Goal: Task Accomplishment & Management: Manage account settings

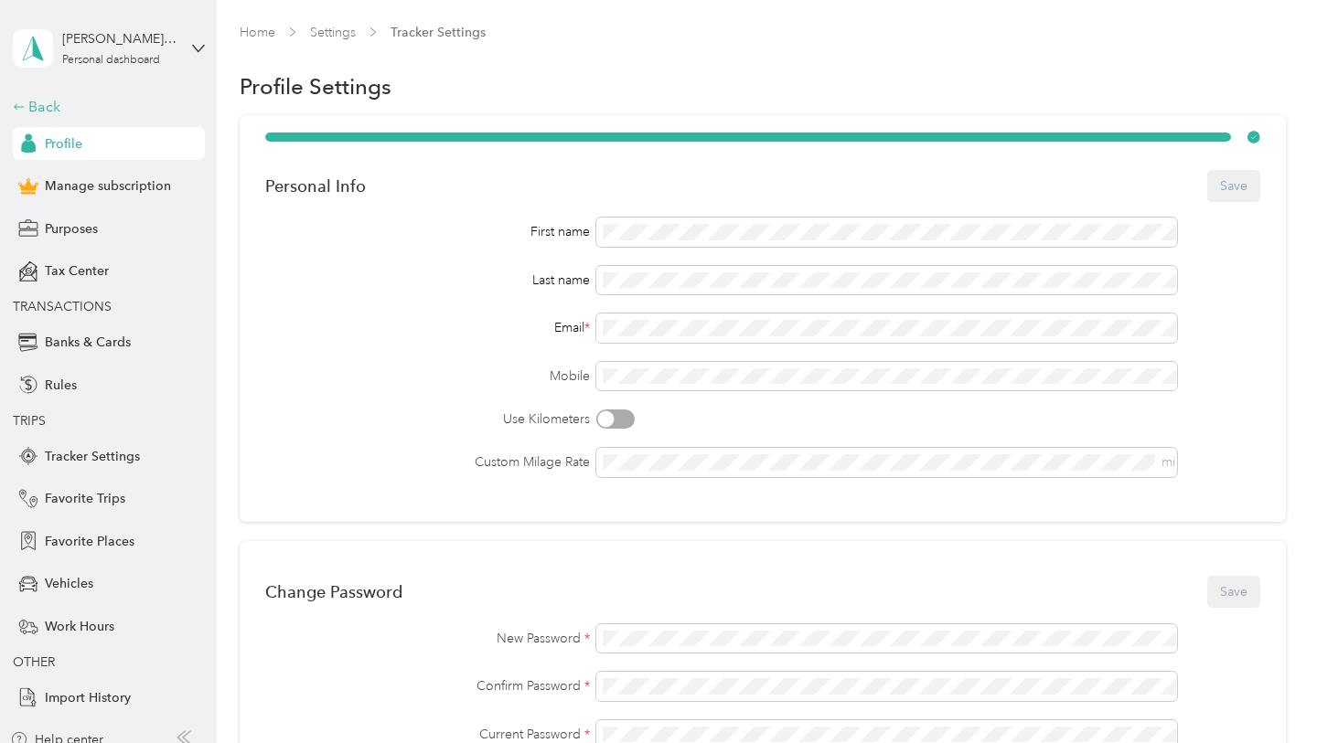
click at [38, 99] on div "Back" at bounding box center [104, 107] width 183 height 22
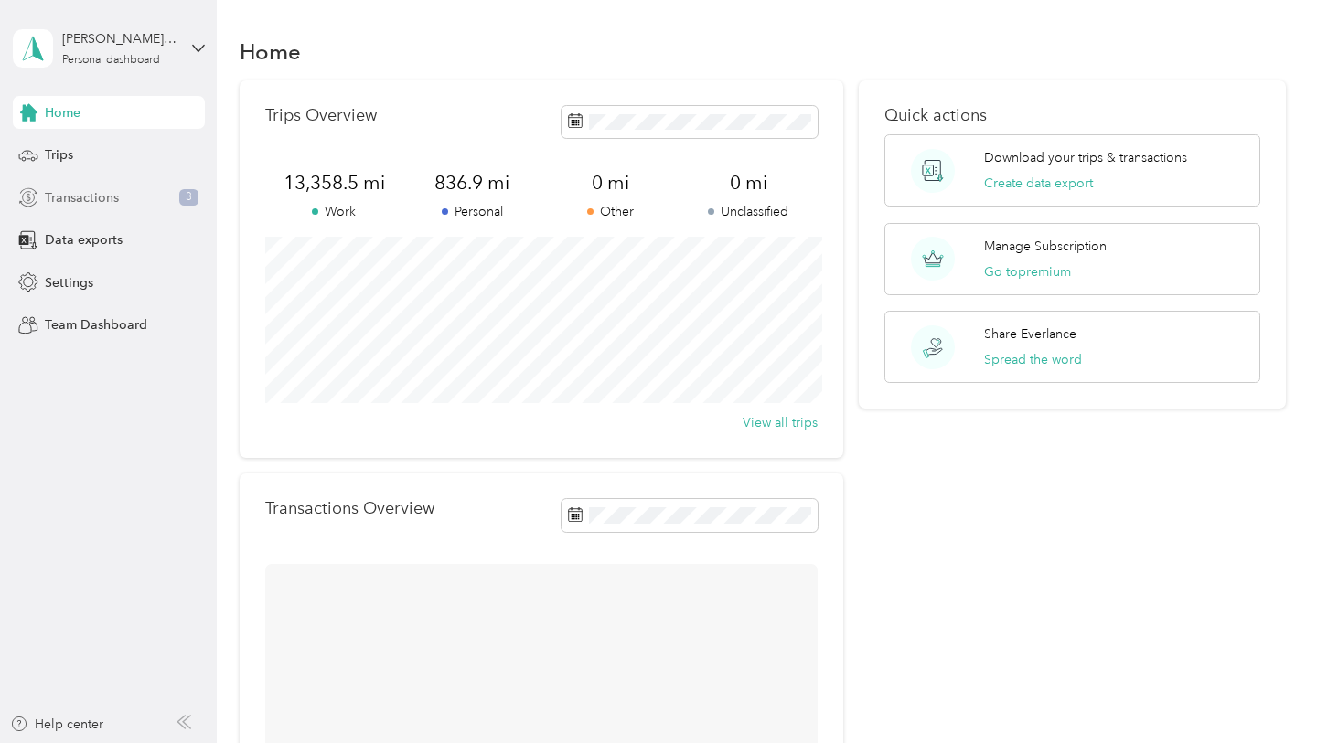
click at [93, 188] on span "Transactions" at bounding box center [82, 197] width 74 height 19
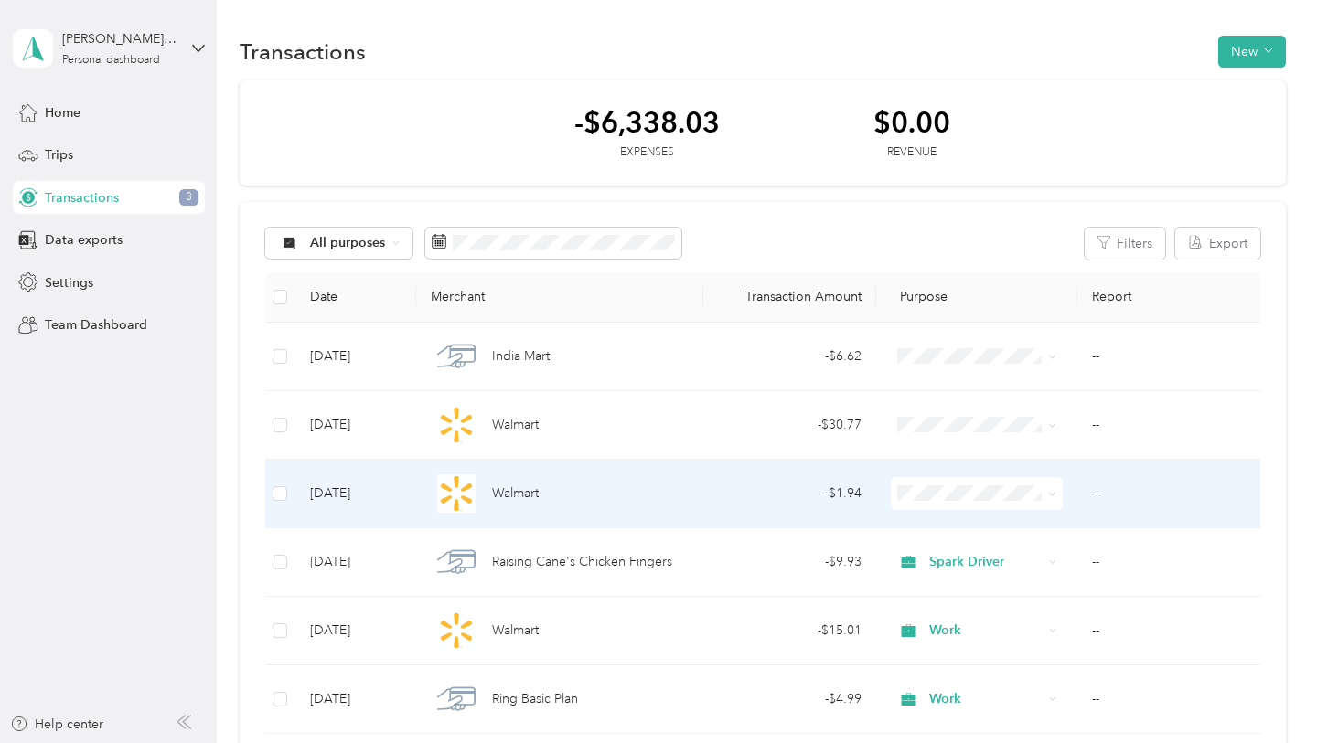
scroll to position [30, 0]
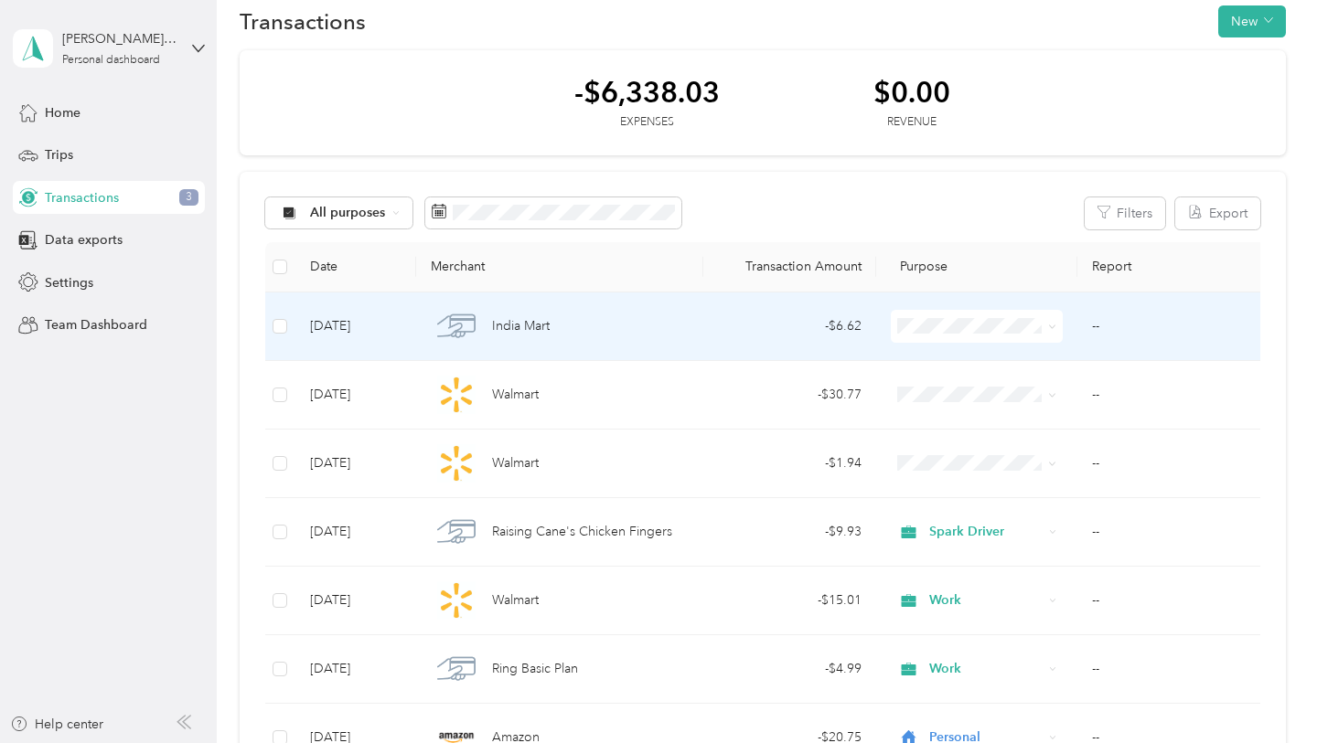
click at [938, 336] on span at bounding box center [977, 326] width 172 height 33
click at [943, 386] on span "Personal" at bounding box center [993, 392] width 114 height 19
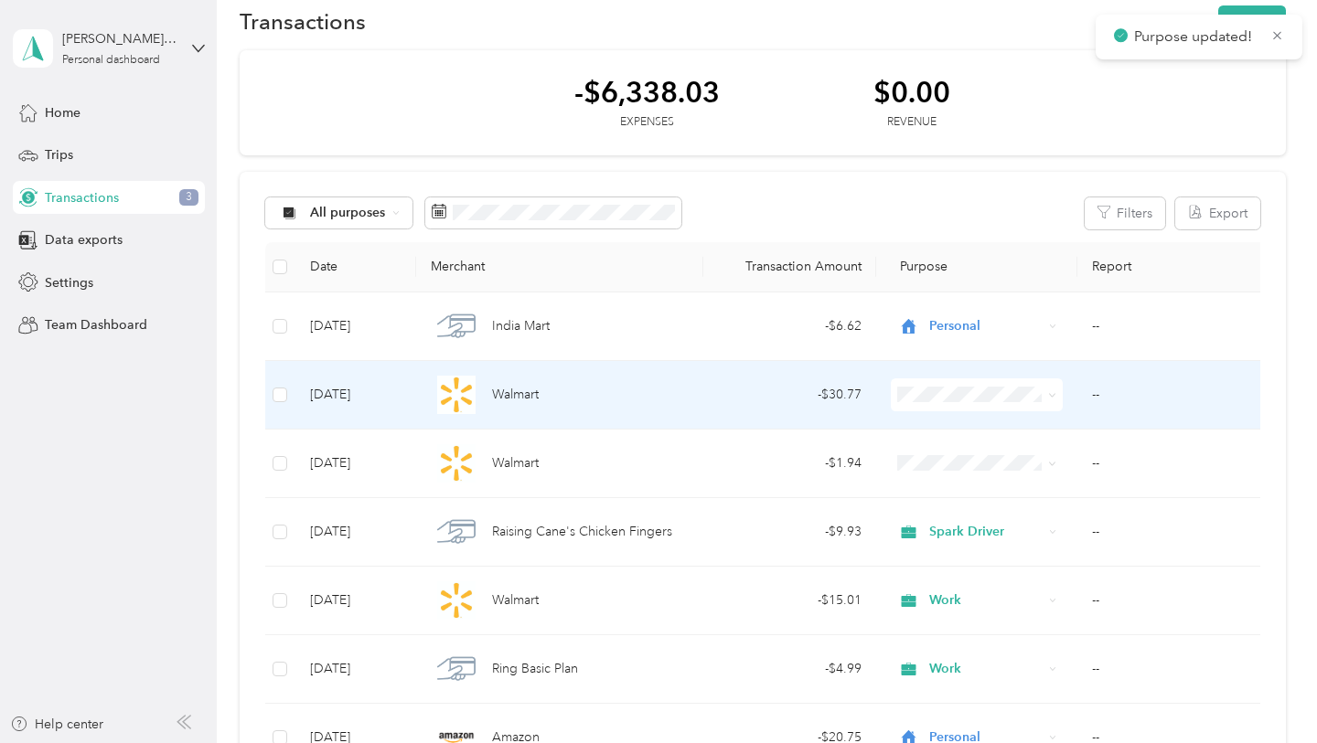
click at [948, 421] on span "Work" at bounding box center [993, 423] width 114 height 19
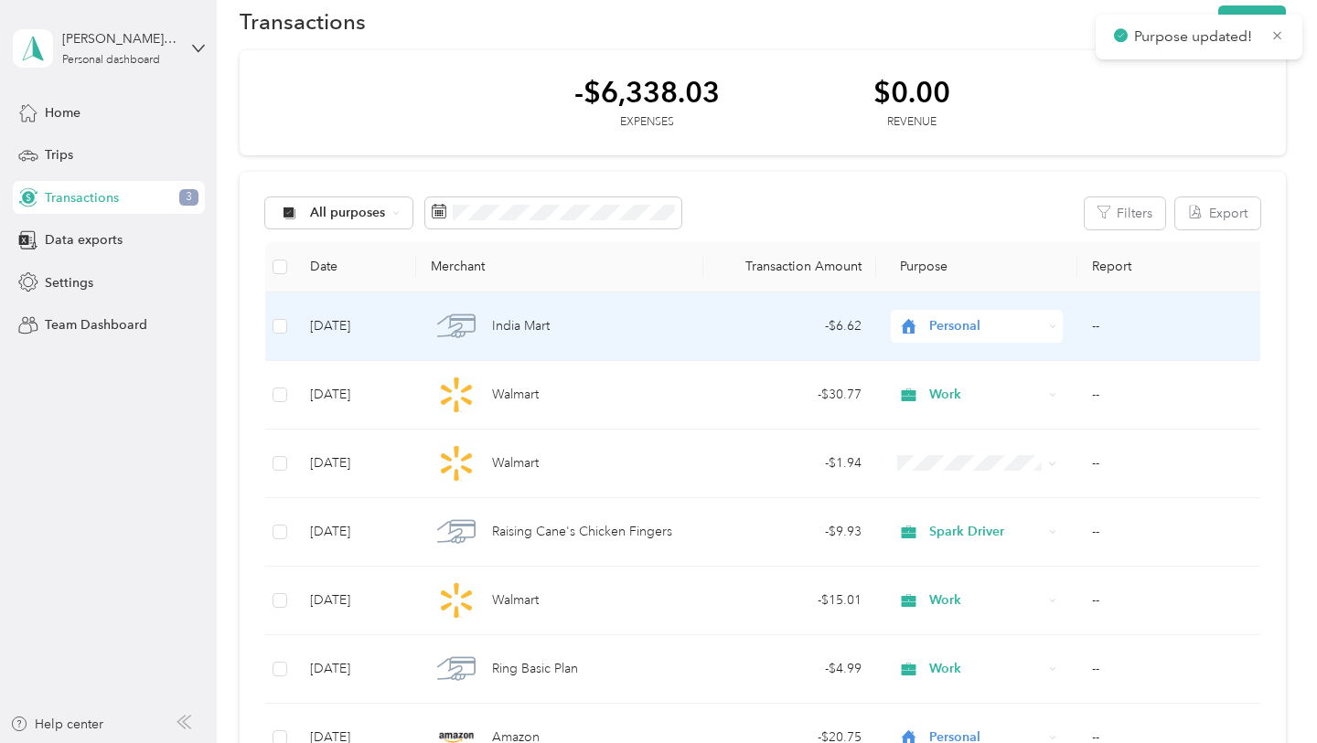
click at [955, 320] on span "Personal" at bounding box center [985, 326] width 112 height 20
click at [952, 354] on span "Work" at bounding box center [993, 360] width 114 height 19
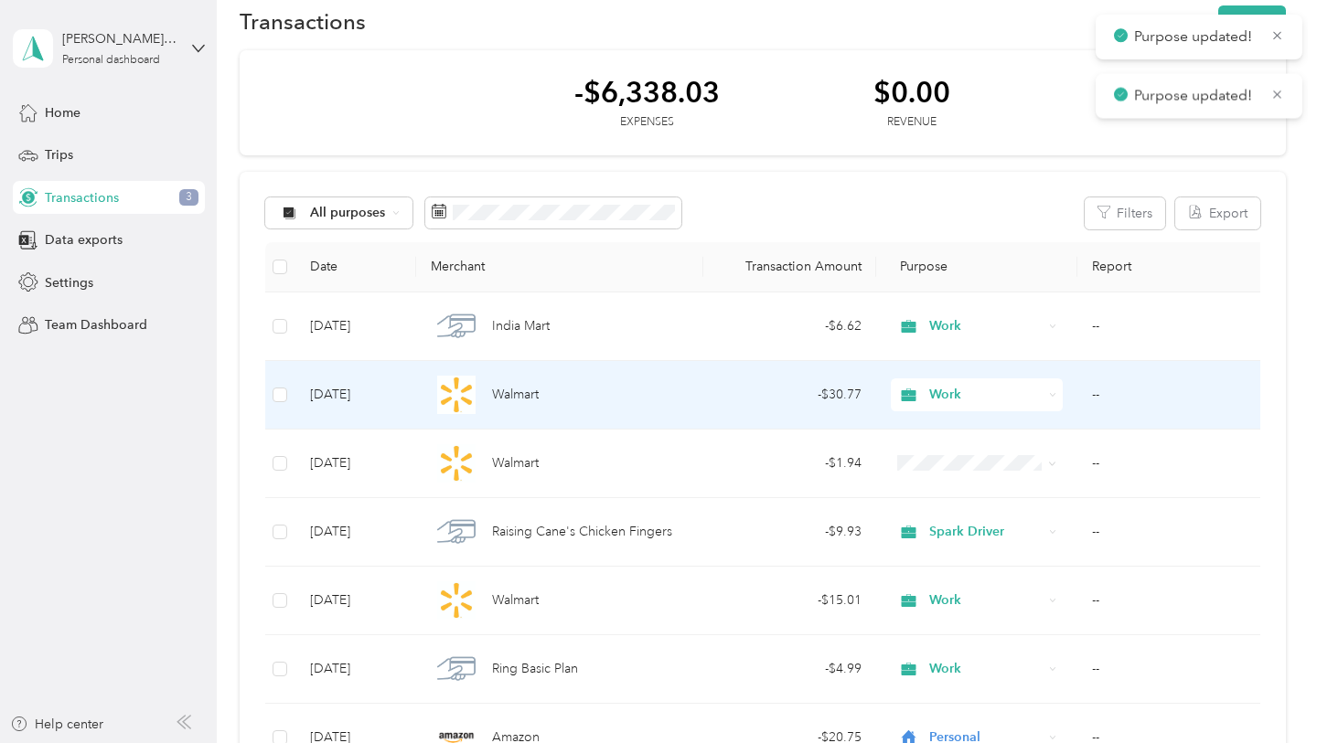
click at [797, 394] on div "- $30.77" at bounding box center [790, 395] width 144 height 20
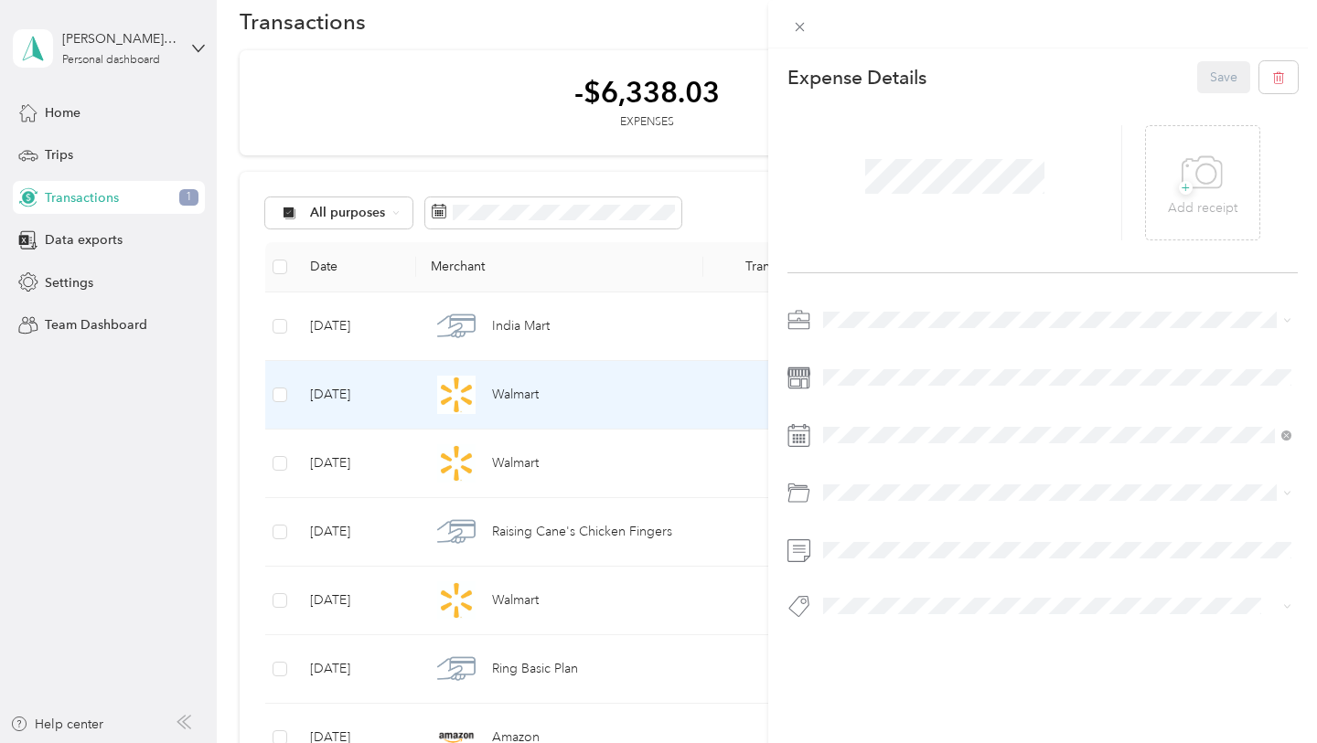
click at [908, 359] on li "Gasoline" at bounding box center [1056, 346] width 481 height 32
click at [1231, 76] on button "Save" at bounding box center [1223, 77] width 53 height 32
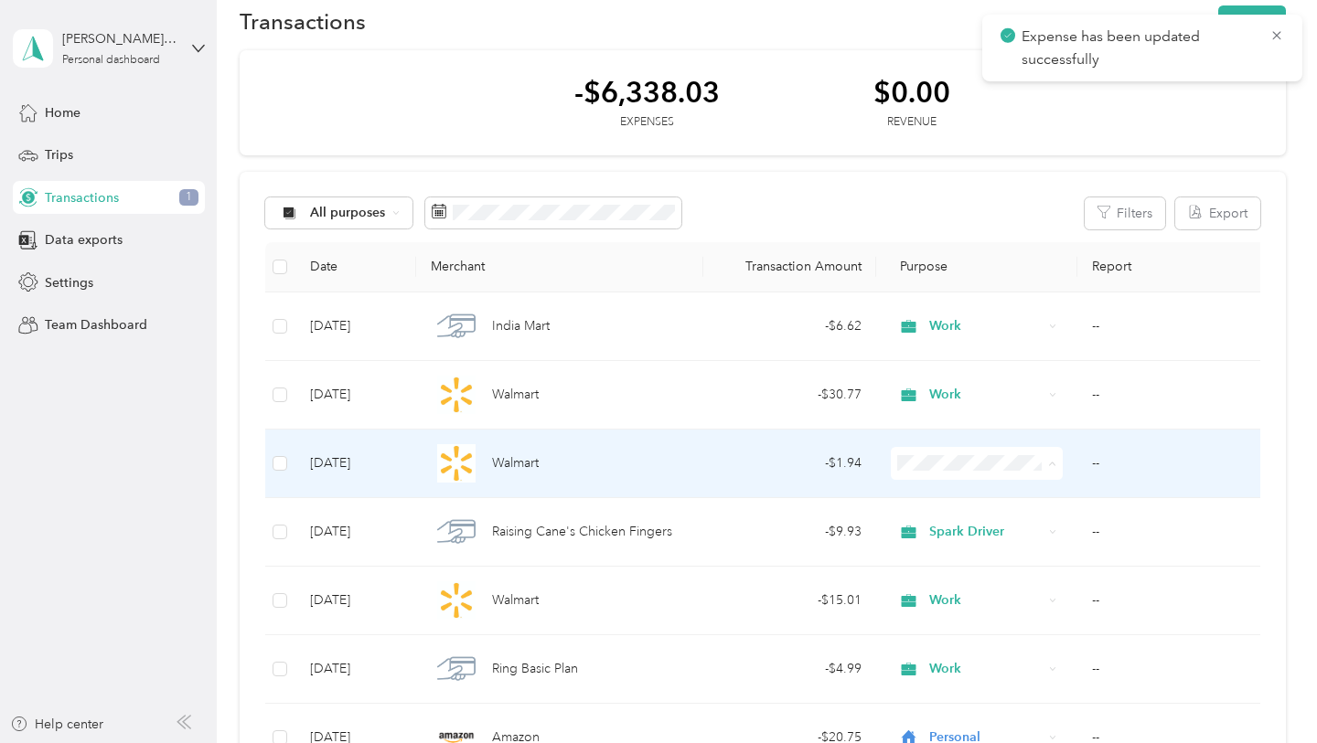
click at [975, 483] on li "Work" at bounding box center [977, 498] width 172 height 32
